Goal: Find contact information: Find contact information

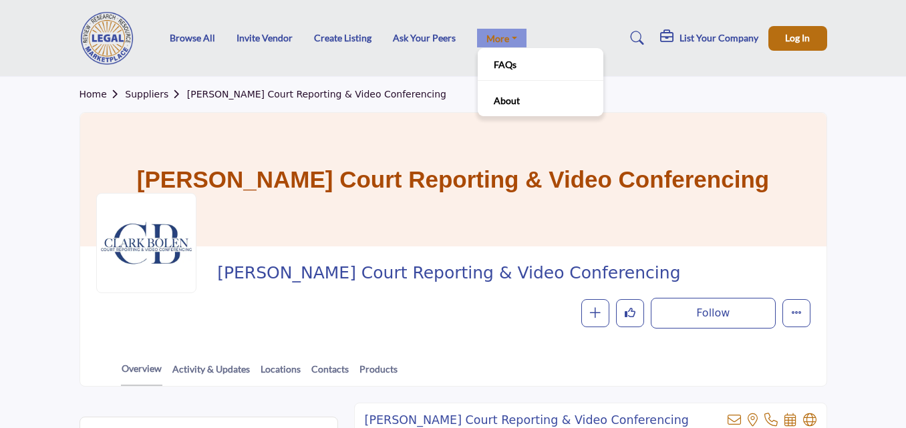
click at [500, 43] on link "More" at bounding box center [501, 38] width 49 height 19
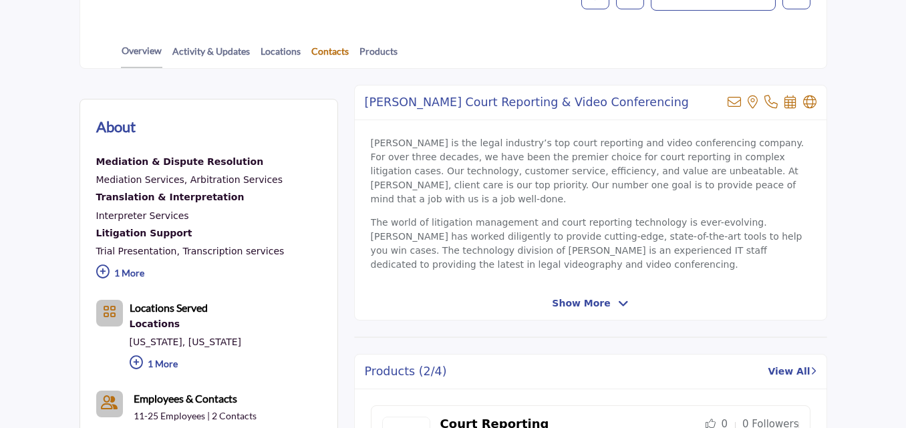
scroll to position [334, 0]
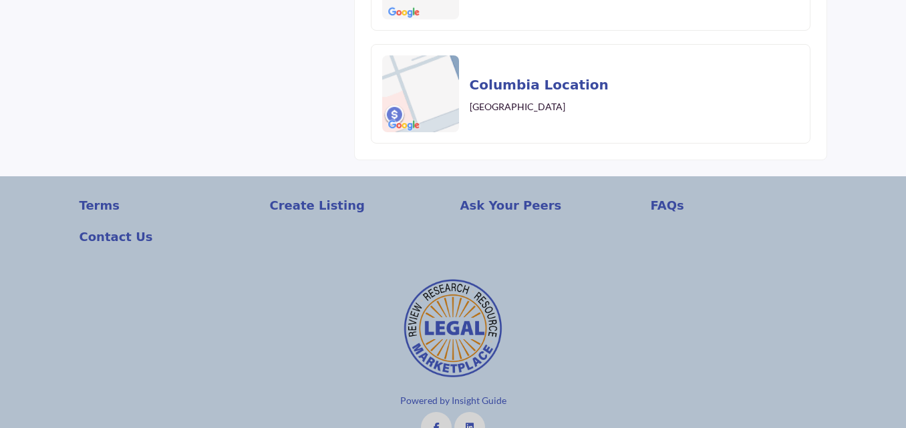
scroll to position [1892, 0]
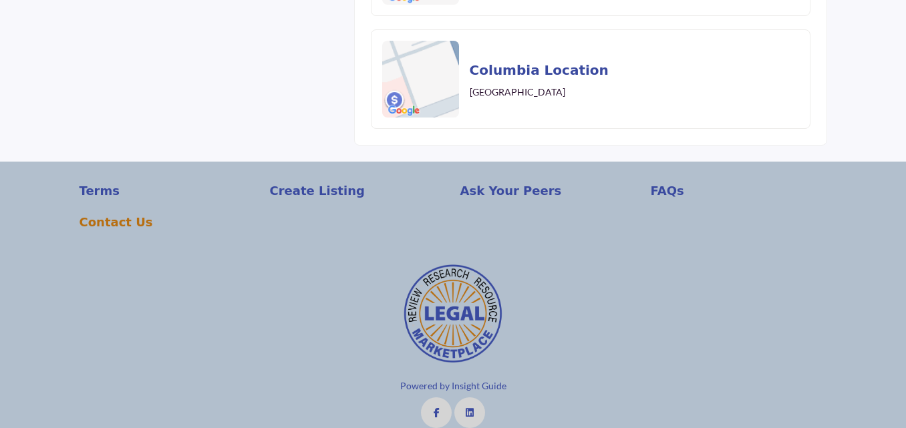
click at [109, 213] on p "Contact Us" at bounding box center [167, 222] width 176 height 18
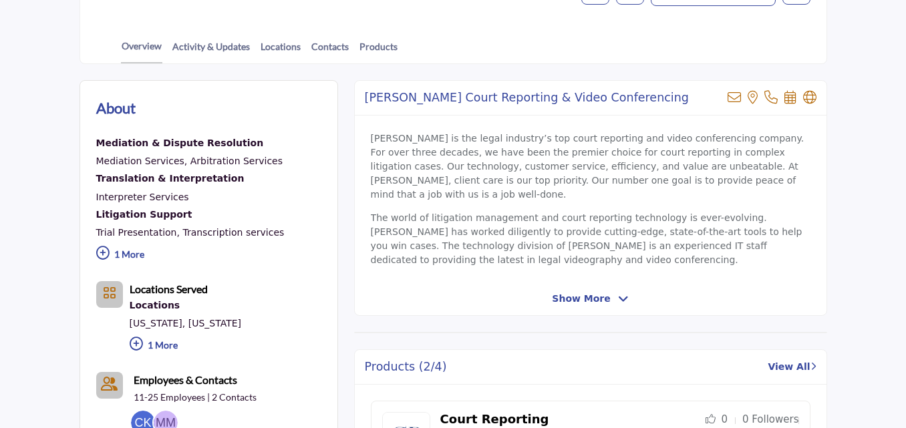
scroll to position [334, 0]
